Goal: Transaction & Acquisition: Subscribe to service/newsletter

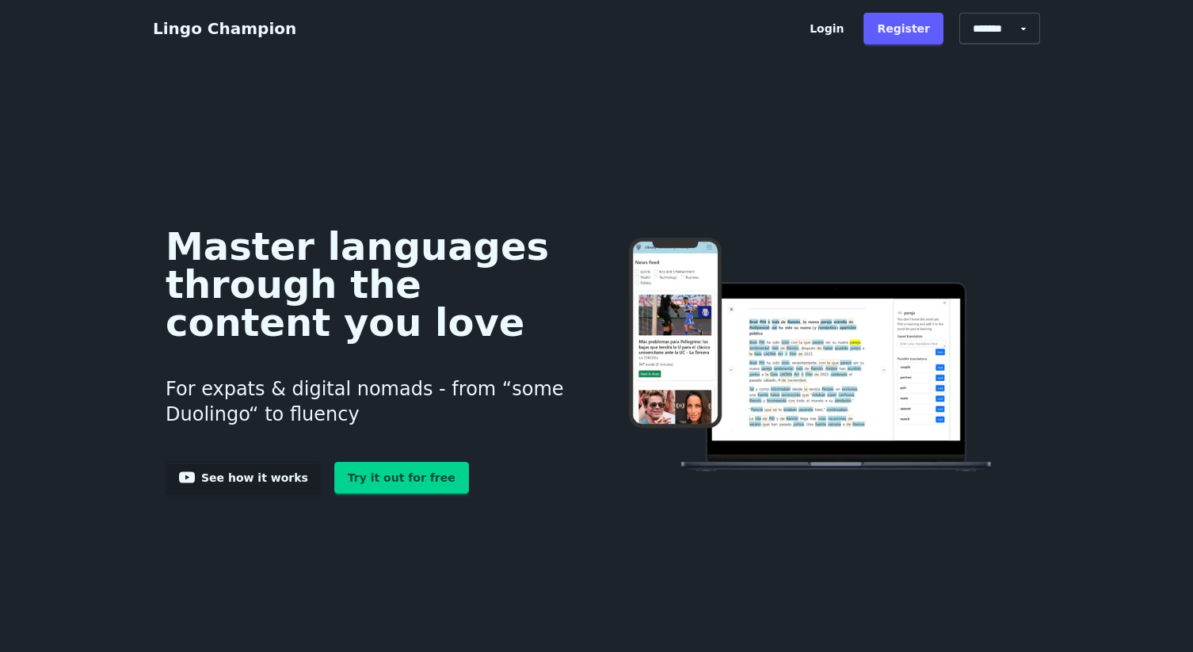
click at [718, 145] on div "Master languages through the content you love For expats & digital nomads - fro…" at bounding box center [596, 356] width 887 height 535
click at [355, 479] on link "Try it out for free" at bounding box center [401, 478] width 135 height 32
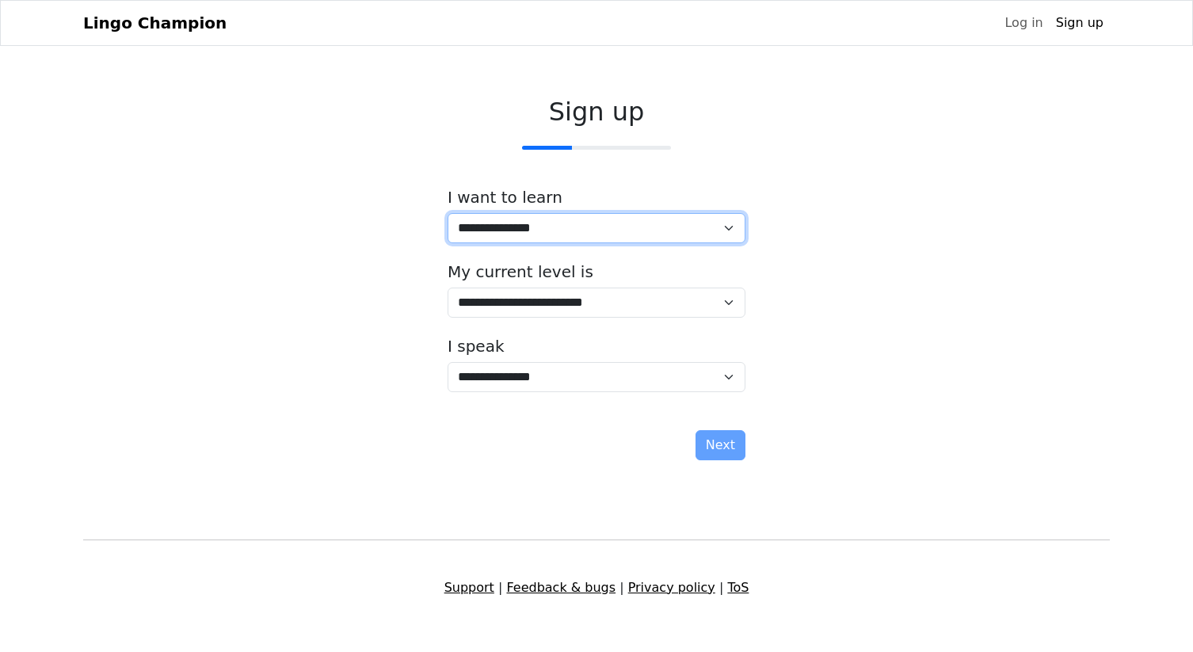
click at [510, 231] on select "**********" at bounding box center [597, 228] width 298 height 30
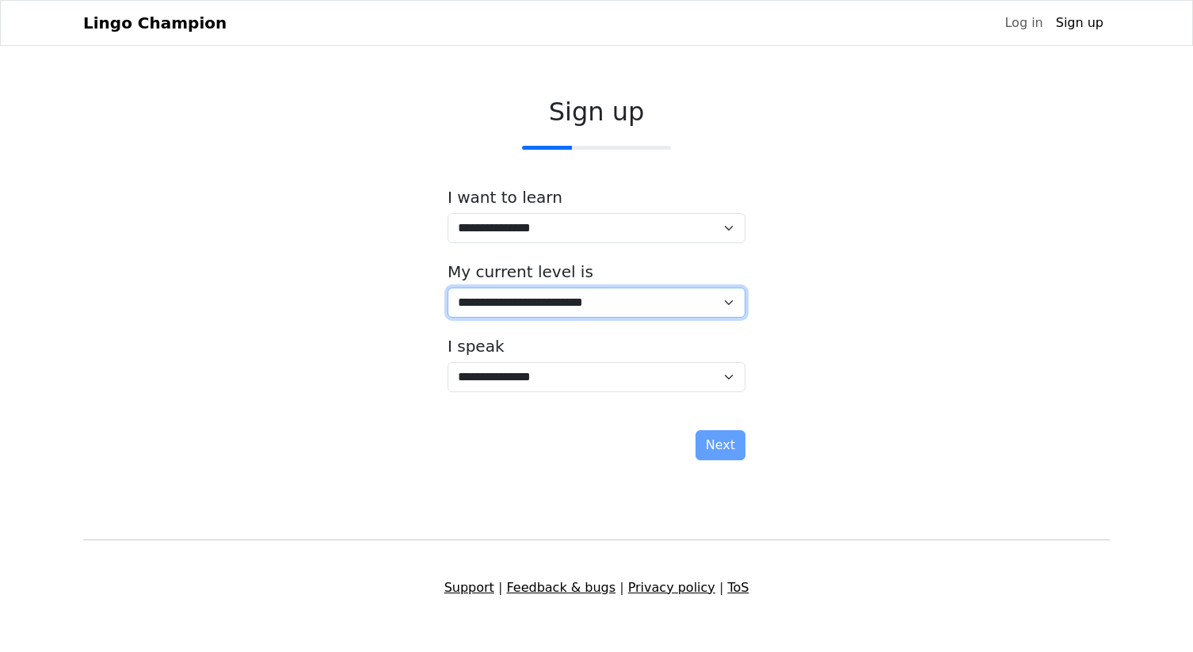
click at [605, 305] on select "**********" at bounding box center [597, 303] width 298 height 30
